Goal: Task Accomplishment & Management: Use online tool/utility

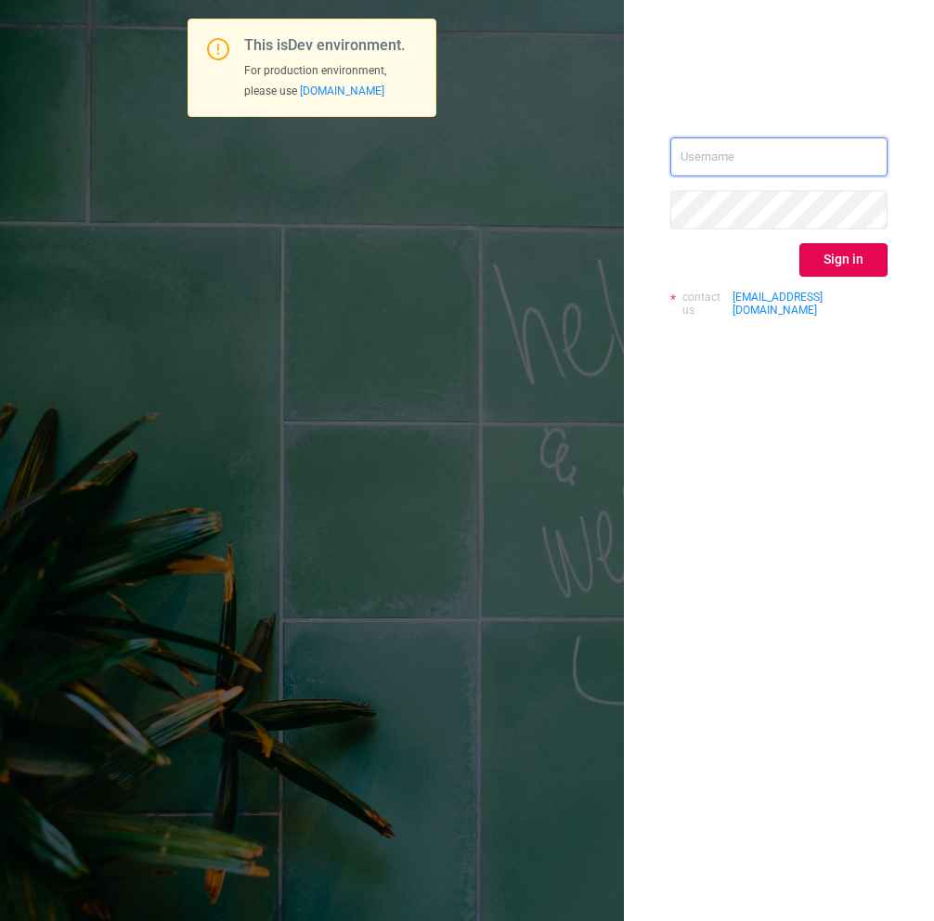
click at [757, 168] on input "text" at bounding box center [779, 156] width 217 height 39
type input "[EMAIL_ADDRESS][DOMAIN_NAME]"
click at [859, 265] on button "Sign in" at bounding box center [844, 259] width 88 height 33
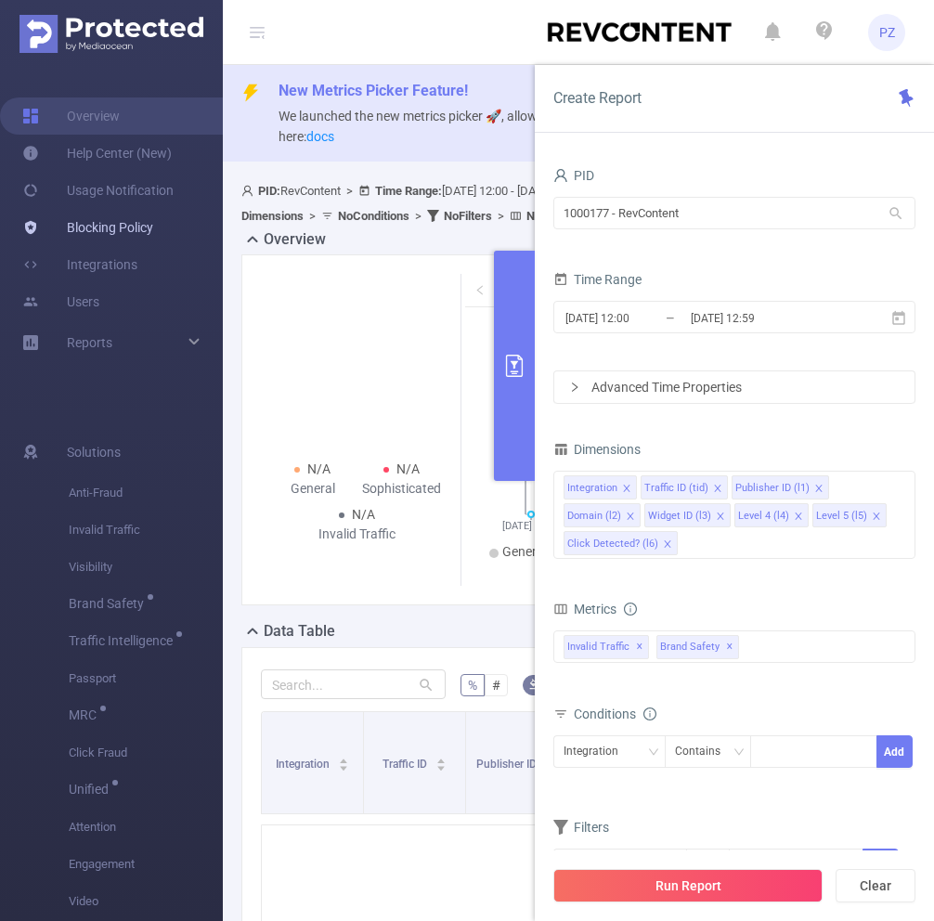
click at [115, 227] on link "Blocking Policy" at bounding box center [87, 227] width 131 height 37
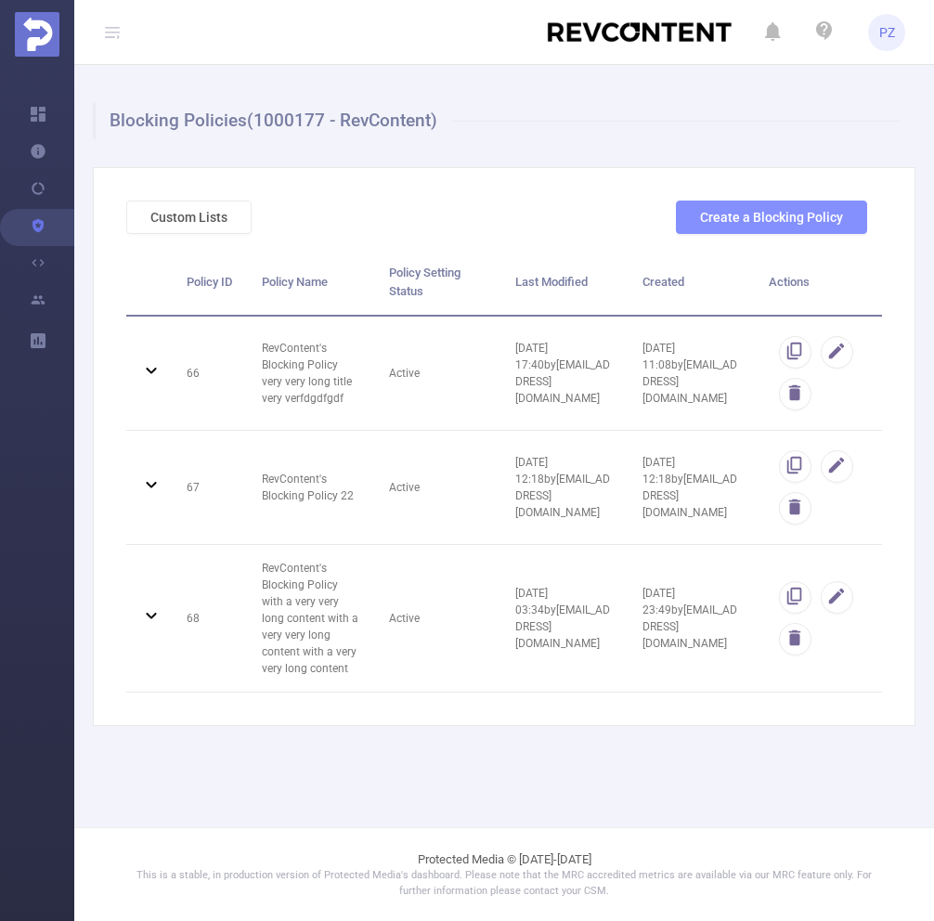
click at [726, 216] on button "Create a Blocking Policy" at bounding box center [771, 217] width 191 height 33
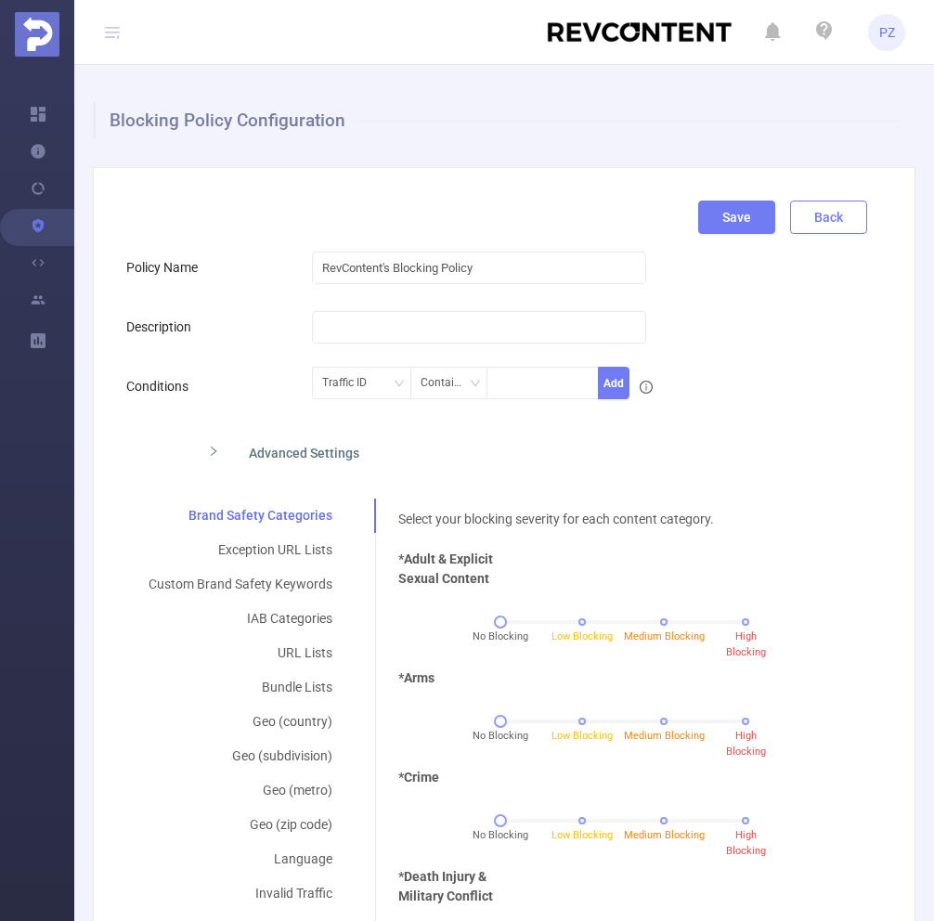
click at [829, 223] on button "Back" at bounding box center [828, 217] width 77 height 33
